Goal: Check status: Check status

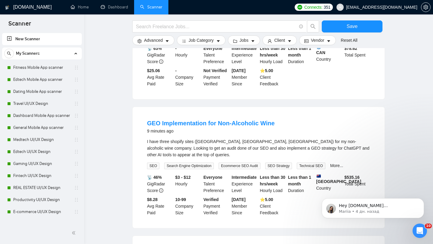
scroll to position [90, 0]
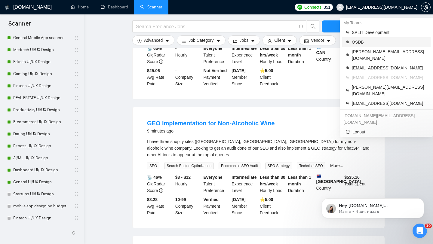
click at [360, 44] on span "OSDB" at bounding box center [389, 42] width 75 height 7
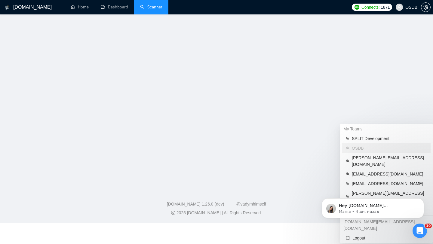
scroll to position [1, 0]
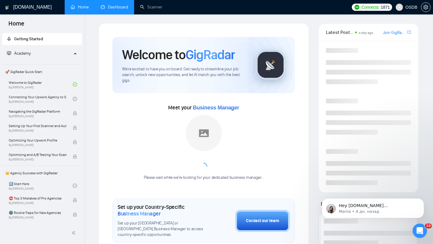
click at [125, 9] on link "Dashboard" at bounding box center [114, 7] width 27 height 5
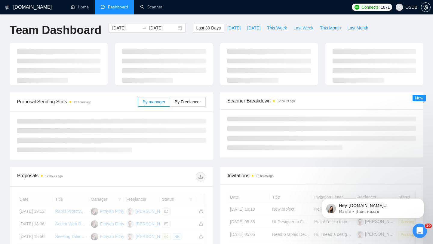
click at [303, 26] on span "Last Week" at bounding box center [304, 28] width 20 height 7
type input "[DATE]"
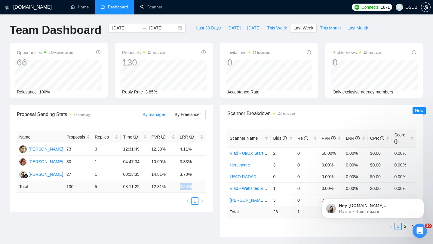
drag, startPoint x: 179, startPoint y: 187, endPoint x: 196, endPoint y: 186, distance: 16.6
click at [196, 187] on td "3.85 %" at bounding box center [192, 187] width 28 height 12
click at [258, 104] on div "Opportunities a few seconds ago 66 Relevance 100% Proposals 12 hours ago 130 Re…" at bounding box center [216, 74] width 421 height 62
